Goal: Check status: Check status

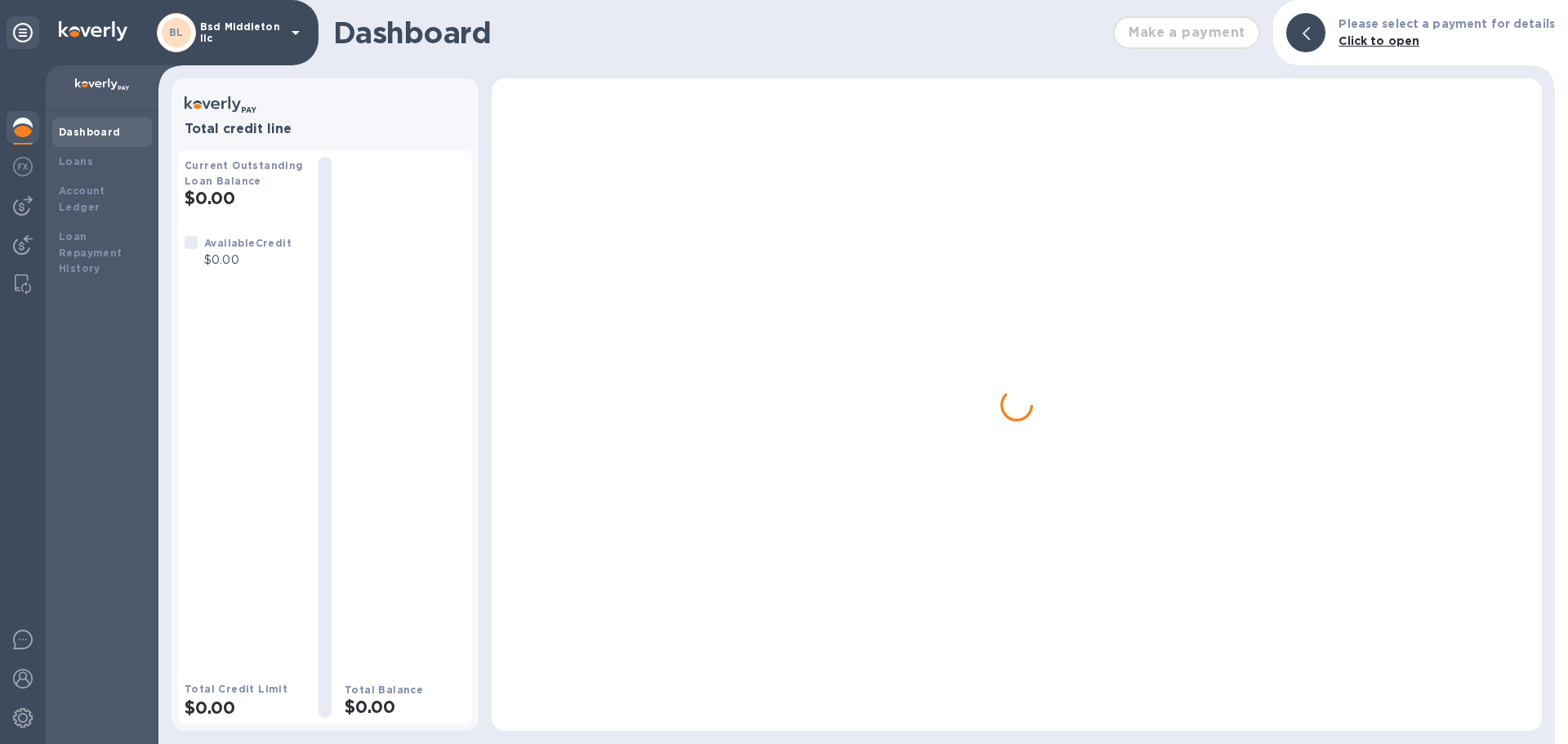
click at [223, 28] on p "Bsd Middleton llc" at bounding box center [241, 32] width 82 height 23
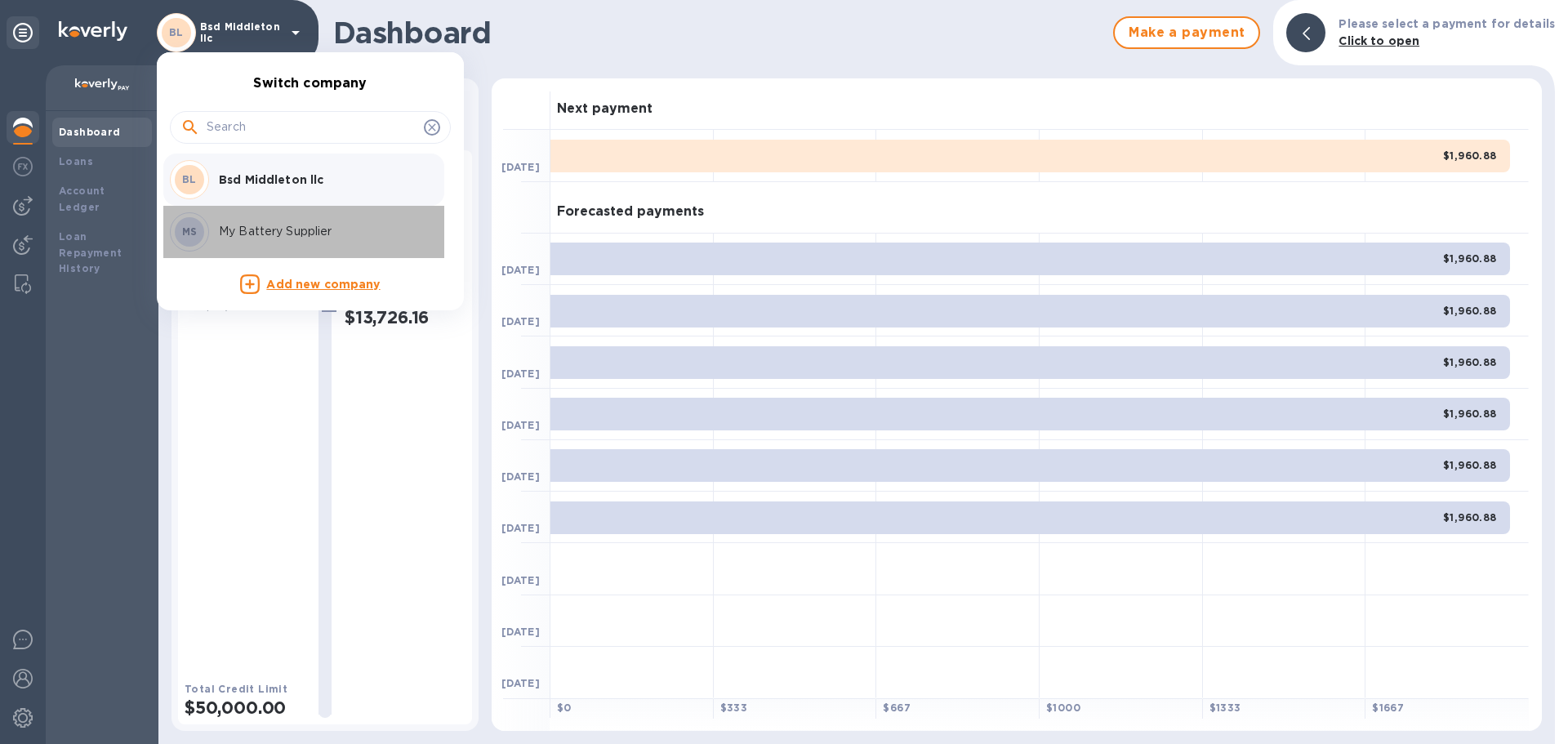
click at [220, 213] on div "MS My Battery Supplier" at bounding box center [297, 231] width 255 height 39
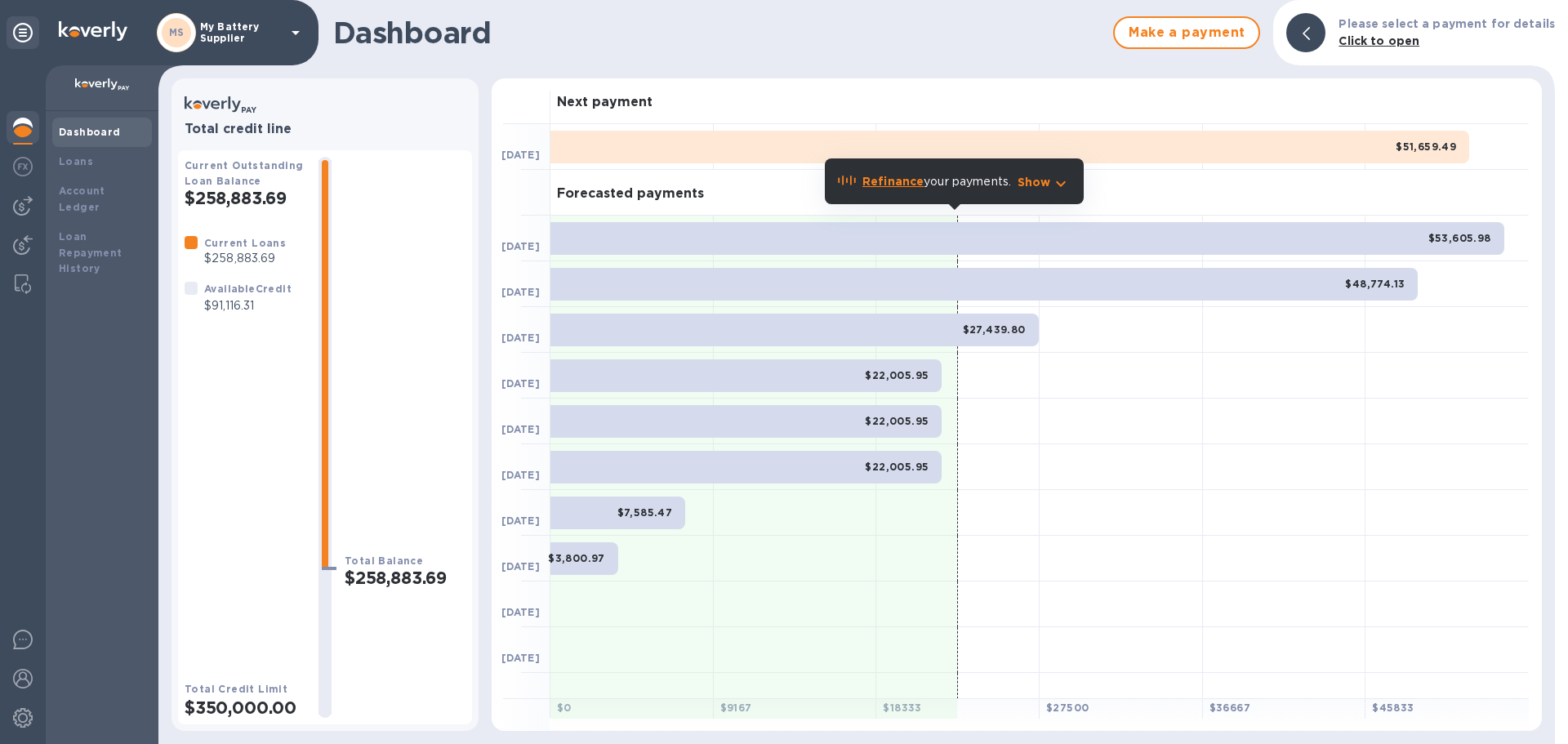
click at [233, 300] on p "$91,116.31" at bounding box center [248, 305] width 88 height 17
copy p "91,116.31"
click at [229, 7] on div "MS My Battery Supplier" at bounding box center [159, 33] width 318 height 66
click at [232, 30] on p "My Battery Supplier" at bounding box center [241, 32] width 82 height 23
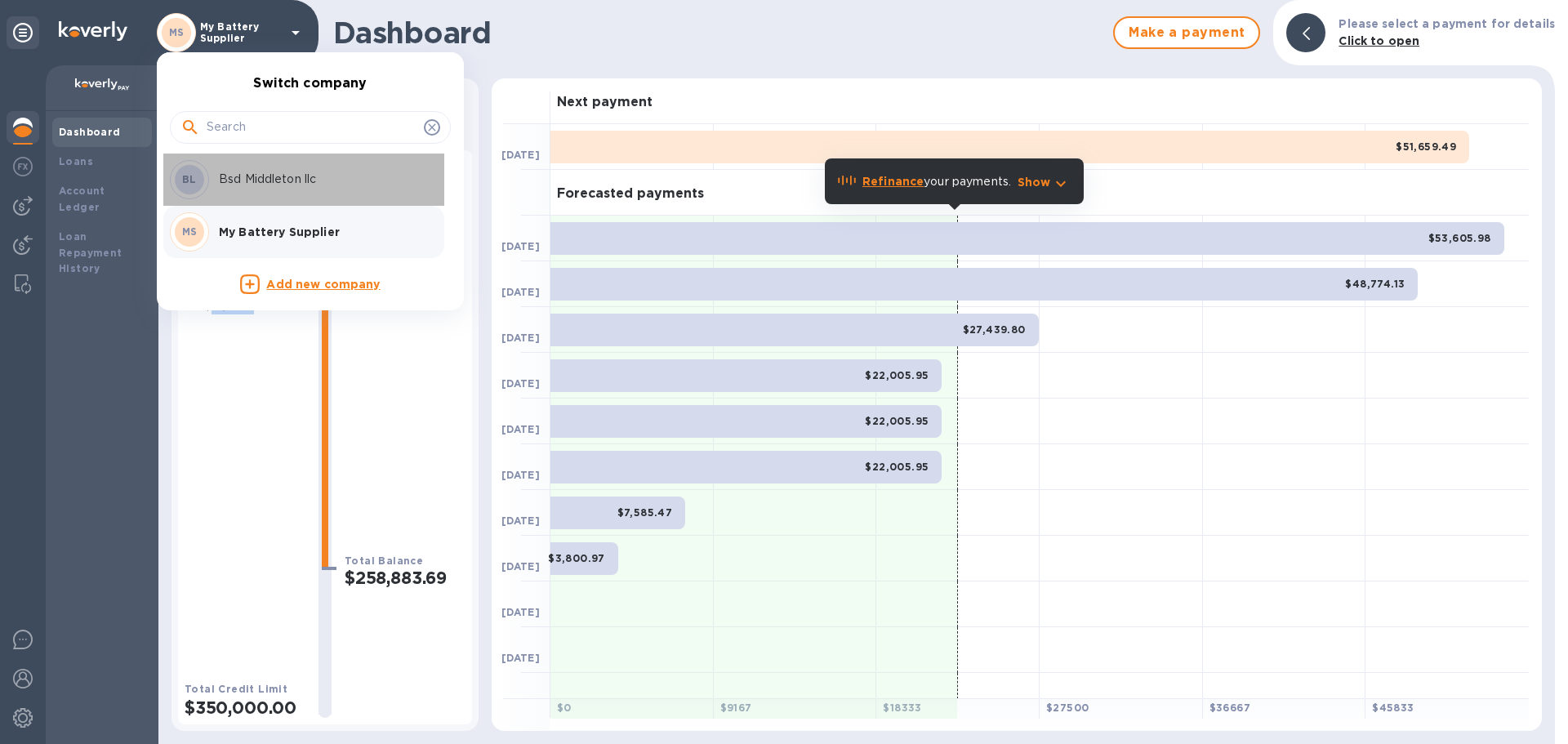
click at [259, 196] on div "BL Bsd Middleton llc" at bounding box center [297, 180] width 255 height 39
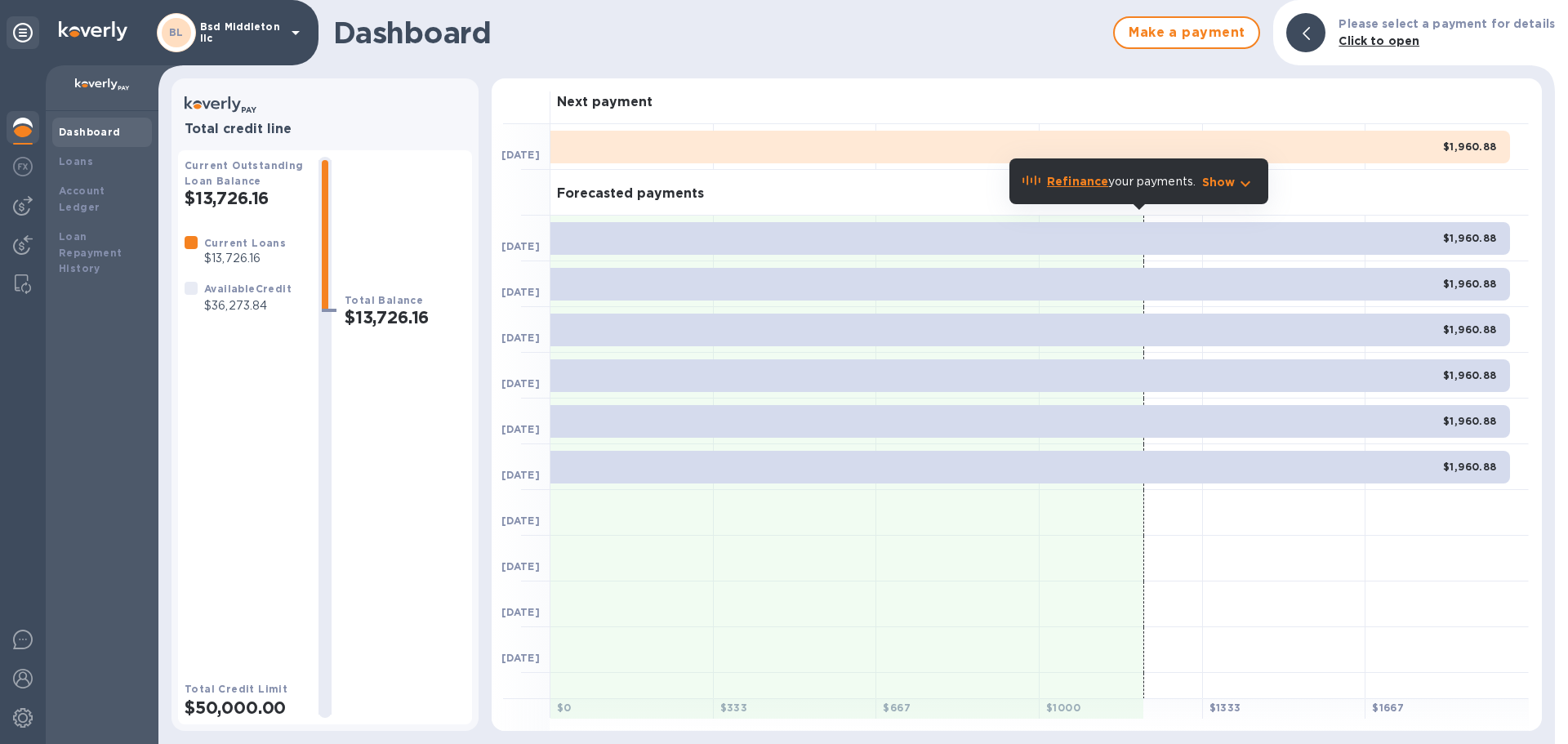
click at [246, 304] on p "$36,273.84" at bounding box center [248, 305] width 88 height 17
copy p "36,273.84"
